Goal: Task Accomplishment & Management: Use online tool/utility

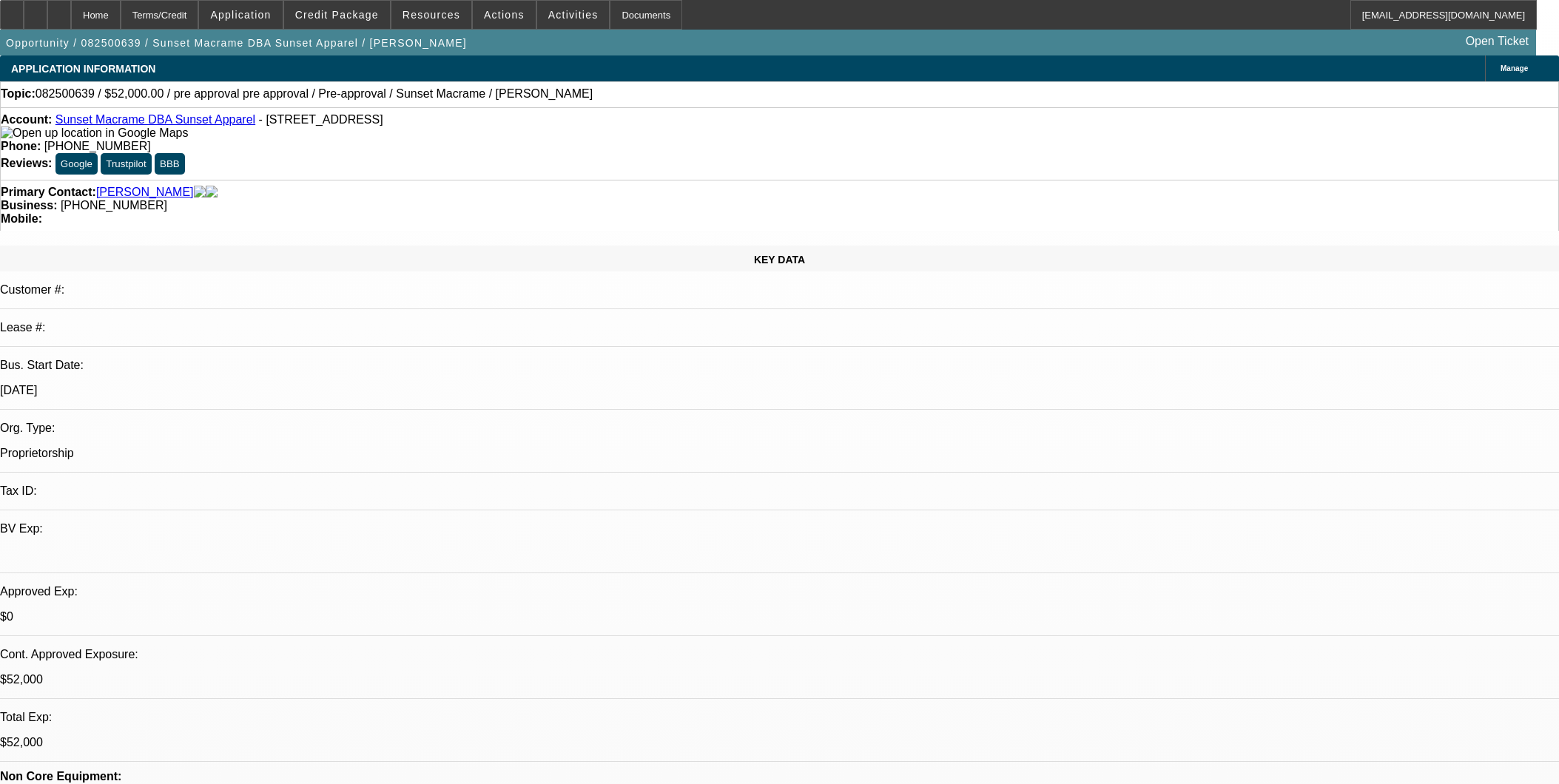
select select "0"
select select "2"
select select "0"
select select "6"
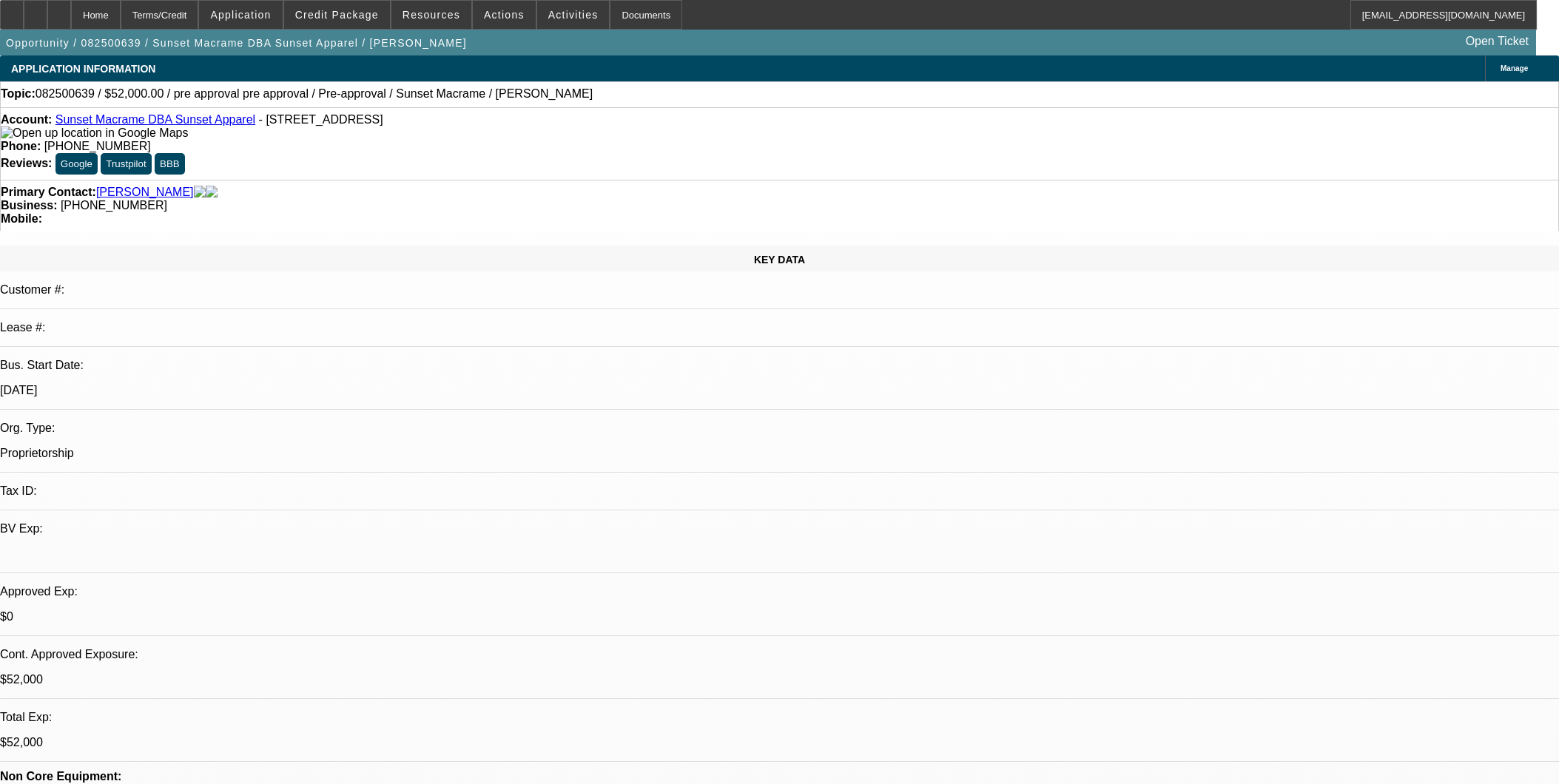
select select "0"
select select "2"
select select "0"
select select "6"
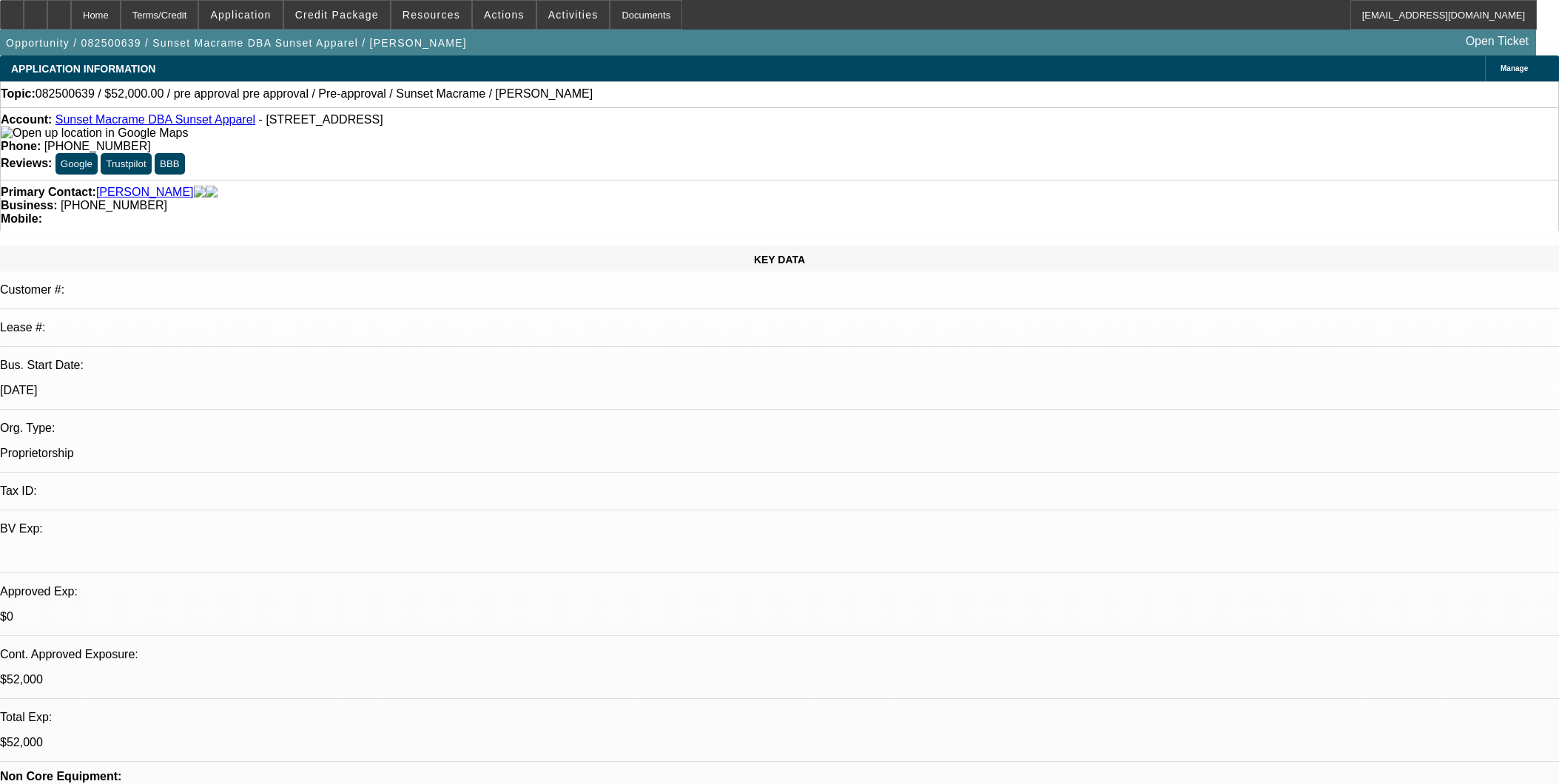
select select "0"
select select "2"
select select "0"
select select "6"
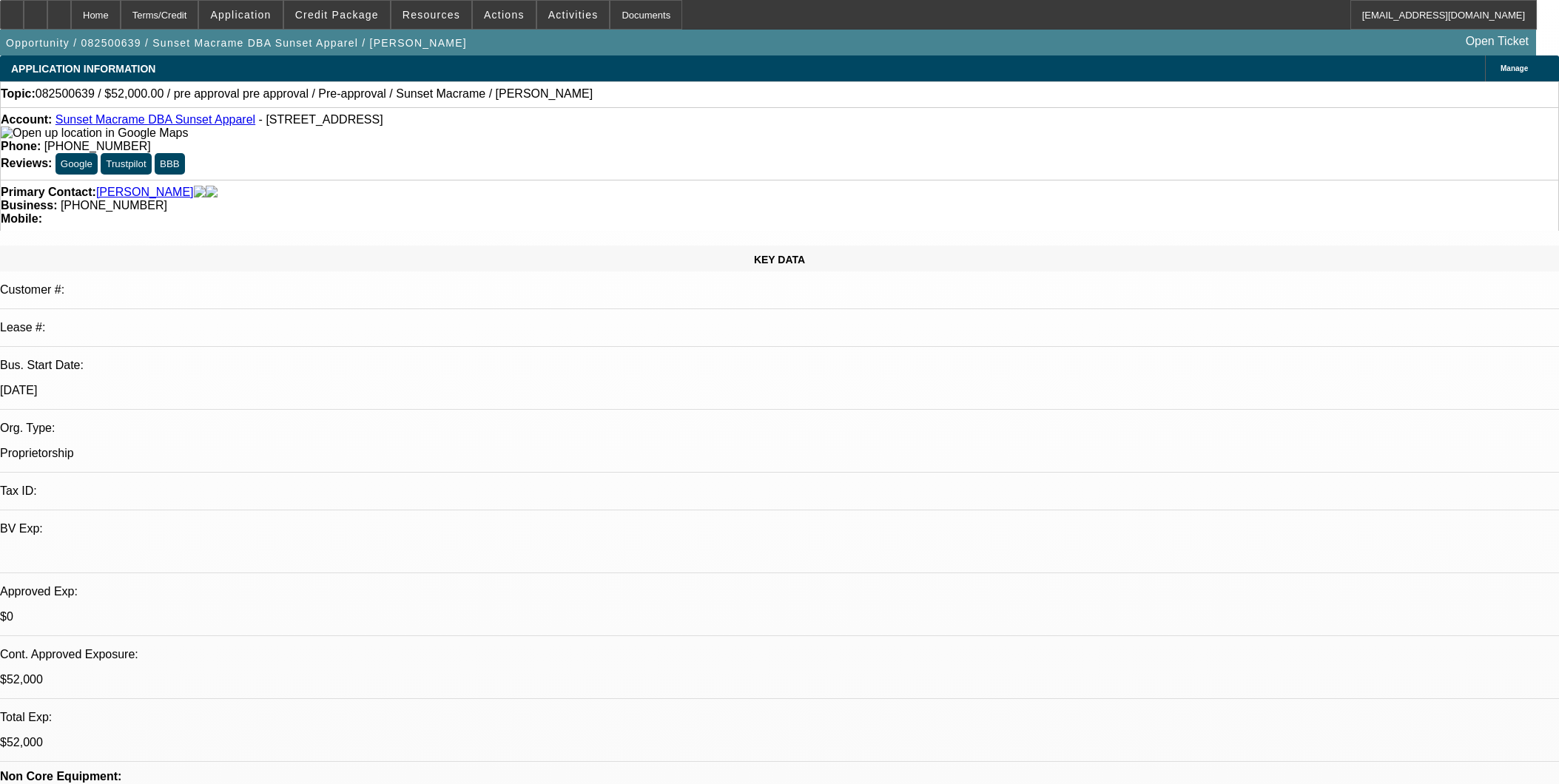
scroll to position [2136, 0]
